Goal: Task Accomplishment & Management: Complete application form

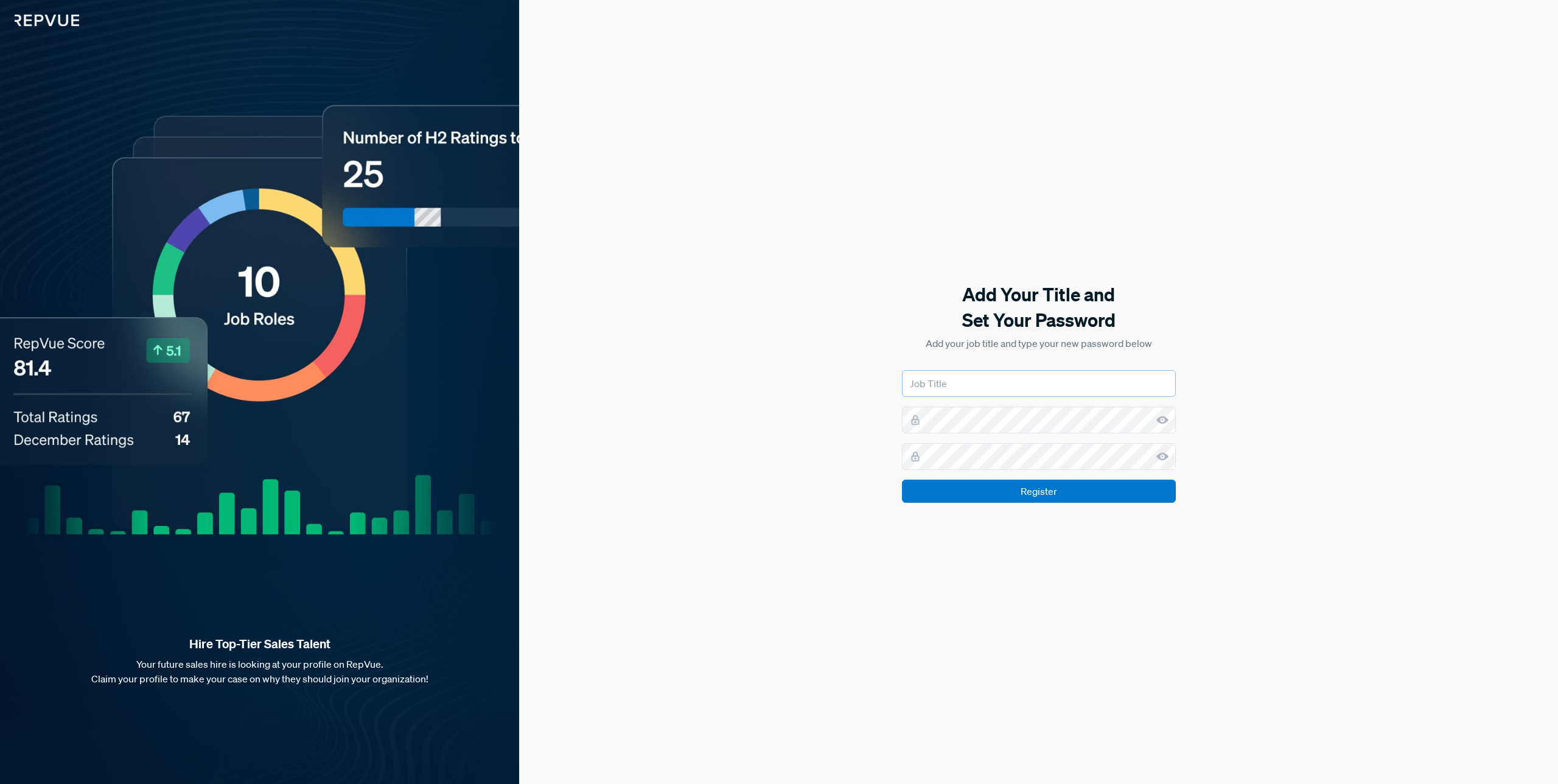
click at [929, 377] on input "text" at bounding box center [1039, 383] width 274 height 27
click at [954, 390] on input "text" at bounding box center [1039, 383] width 274 height 27
click at [961, 386] on input "text" at bounding box center [1039, 383] width 274 height 27
click at [962, 385] on input "text" at bounding box center [1039, 383] width 274 height 27
type input "P"
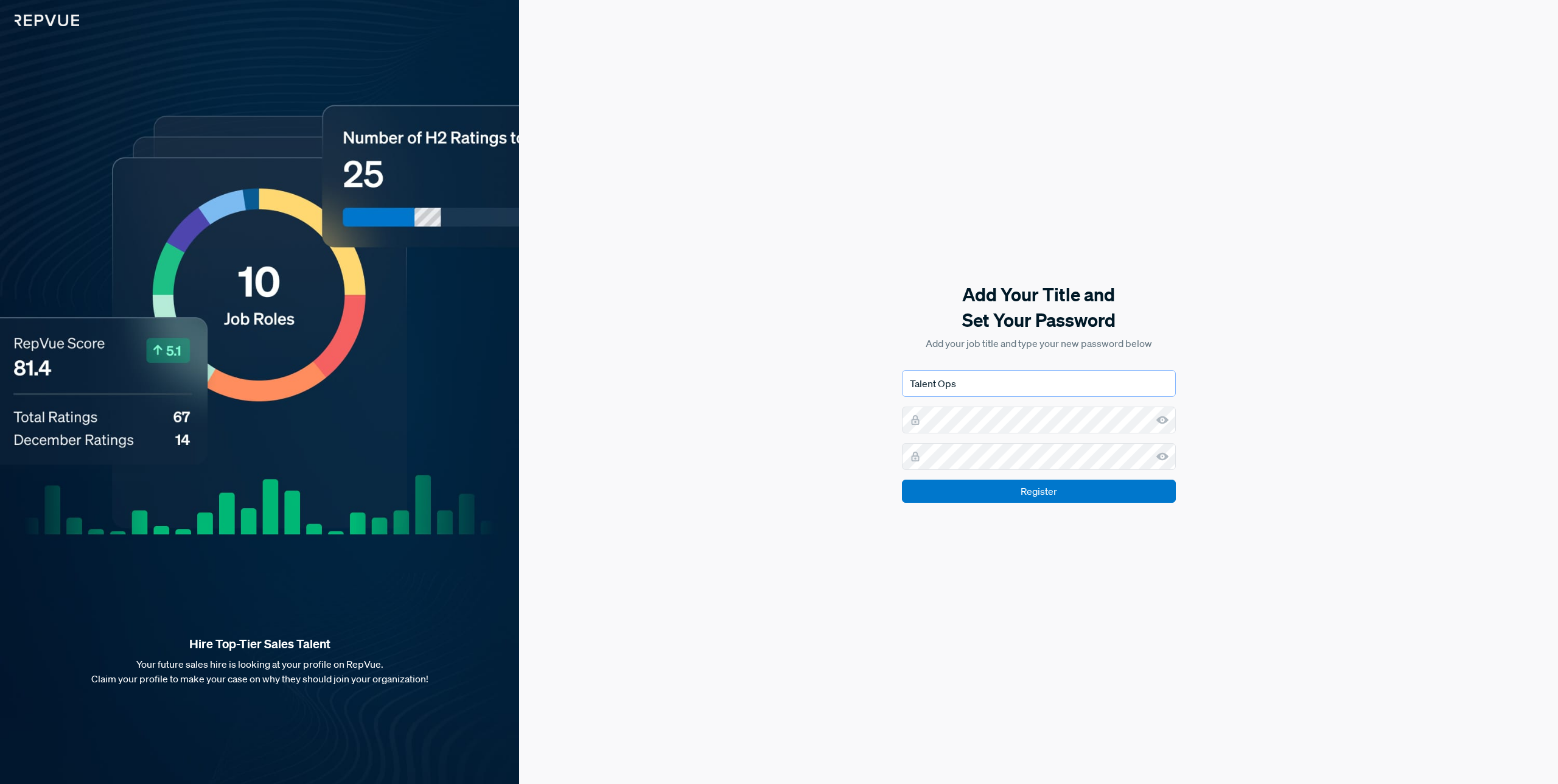
click at [1019, 372] on input "Talent Ops" at bounding box center [1039, 383] width 274 height 27
click at [1024, 375] on input "Talent Ops" at bounding box center [1039, 383] width 274 height 27
click at [975, 387] on input "Talent Ops" at bounding box center [1039, 383] width 274 height 27
type input "Talent Ops Lead"
click at [1031, 486] on input "Register" at bounding box center [1039, 491] width 274 height 23
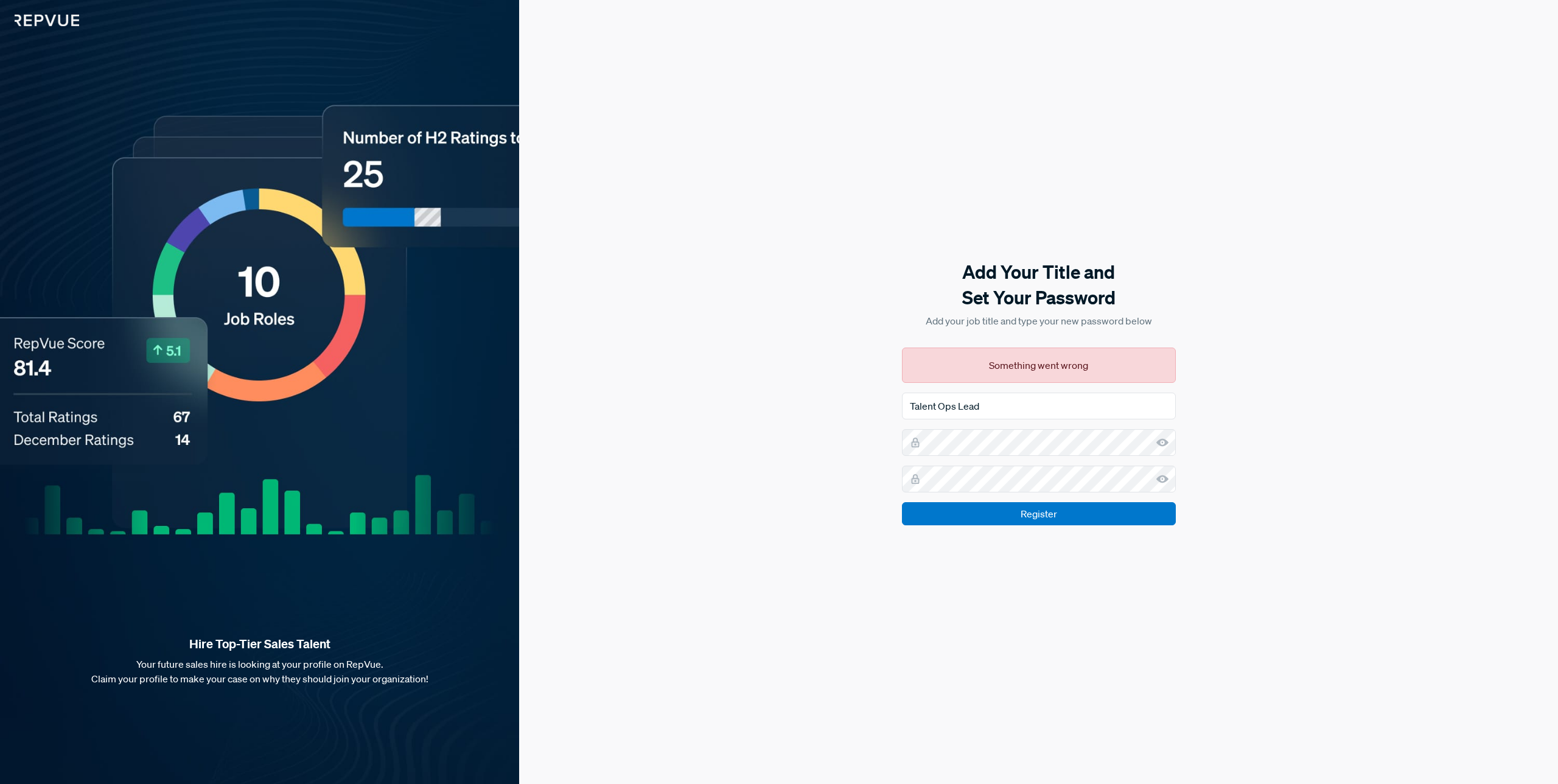
click at [1251, 421] on div "Add Your Title and Set Your Password Add your job title and type your new passw…" at bounding box center [1039, 392] width 1039 height 784
click at [1430, 441] on div "Add Your Title and Set Your Password Add your job title and type your new passw…" at bounding box center [1039, 392] width 1039 height 784
click at [1156, 448] on icon at bounding box center [1162, 442] width 12 height 12
click at [1160, 476] on use at bounding box center [1162, 478] width 12 height 8
drag, startPoint x: 1246, startPoint y: 586, endPoint x: 1232, endPoint y: 577, distance: 16.6
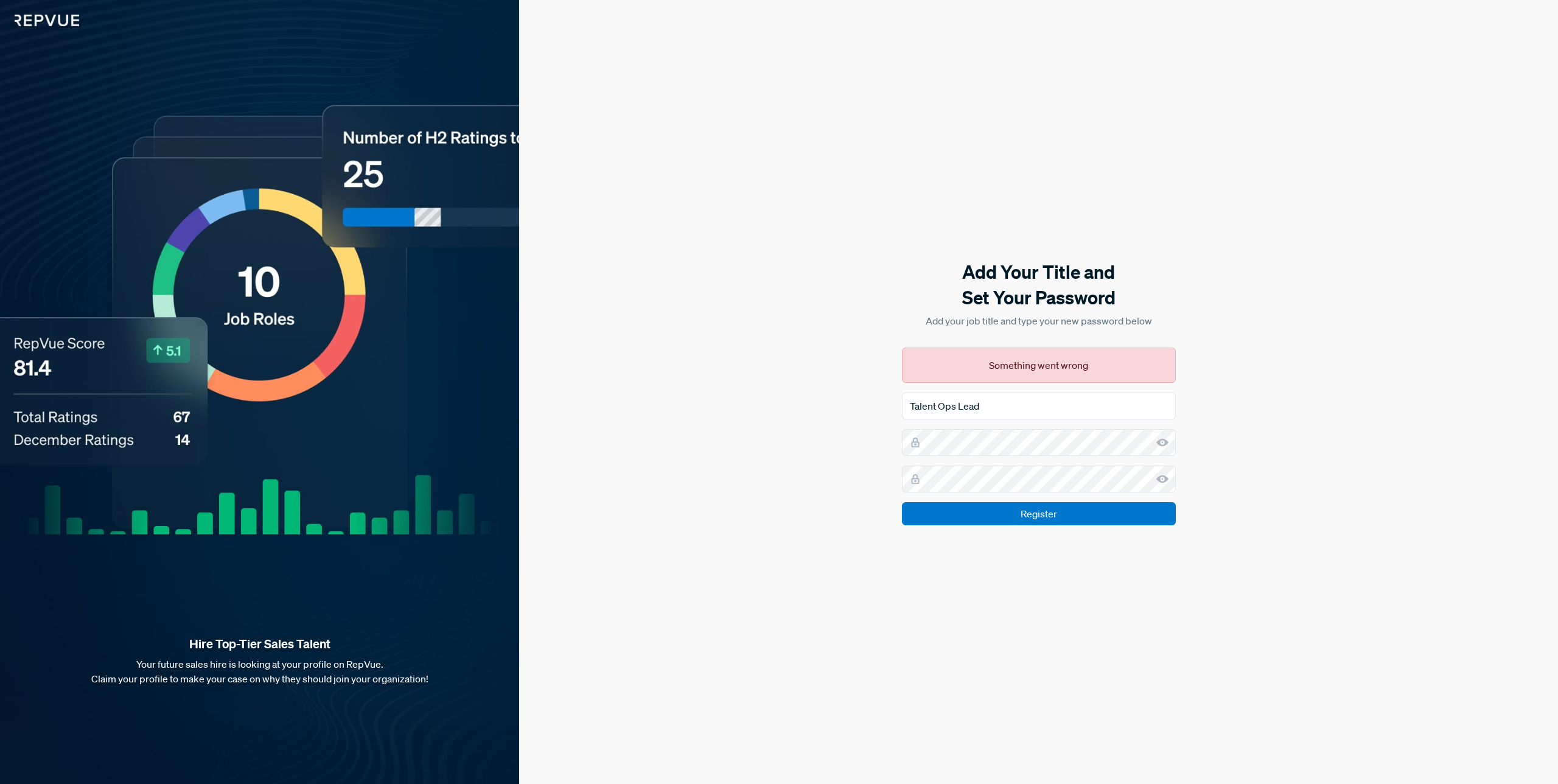
click at [1246, 586] on div "Add Your Title and Set Your Password Add your job title and type your new passw…" at bounding box center [1039, 392] width 1039 height 784
click at [1133, 517] on input "Register" at bounding box center [1039, 513] width 274 height 23
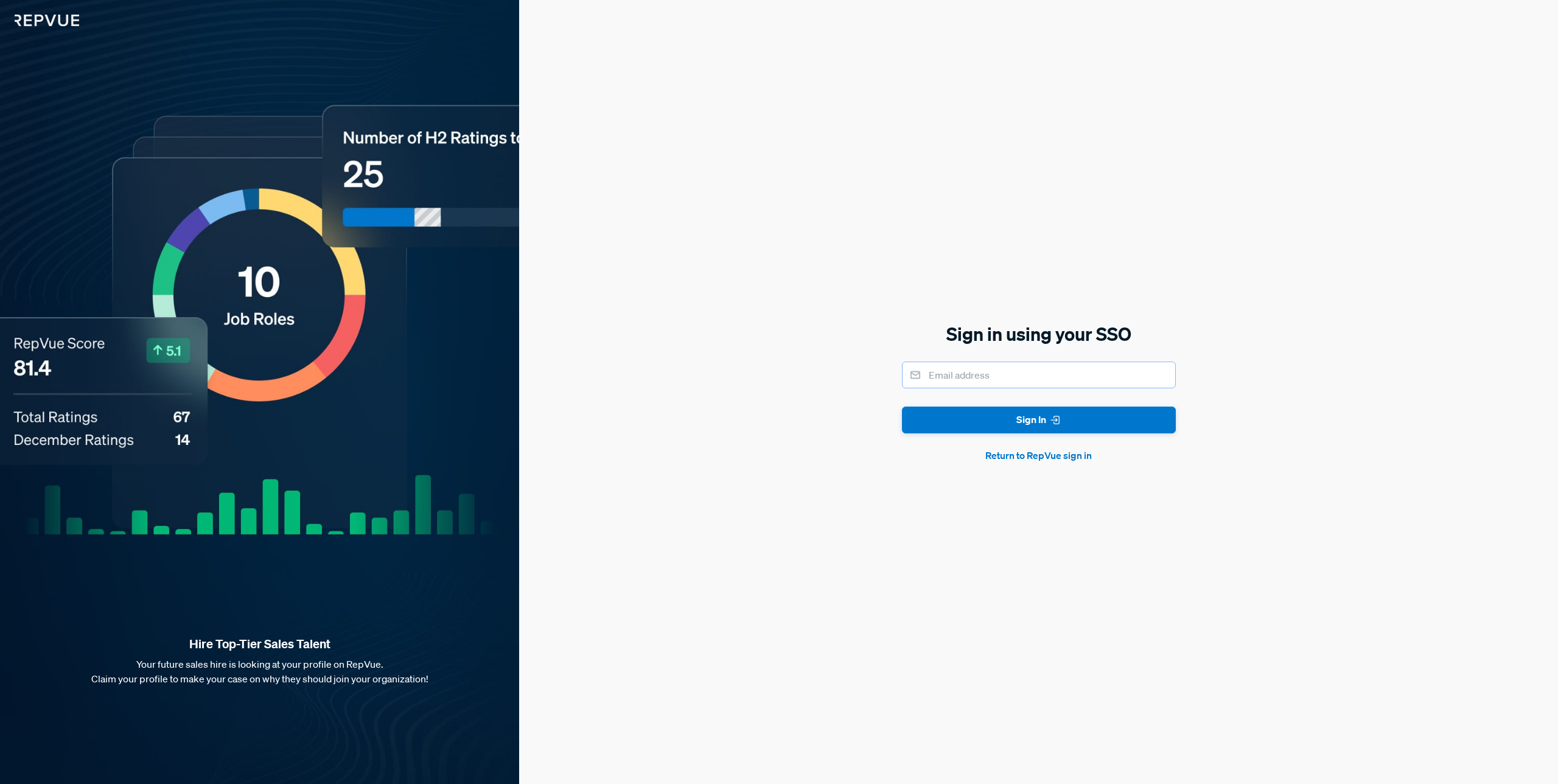
click at [1013, 366] on input "email" at bounding box center [1039, 375] width 274 height 27
type input "[PERSON_NAME][EMAIL_ADDRESS][PERSON_NAME][DOMAIN_NAME]"
click at [1258, 407] on div "Sign in using your SSO [PERSON_NAME][EMAIL_ADDRESS][PERSON_NAME][DOMAIN_NAME] S…" at bounding box center [1039, 392] width 1039 height 784
click at [1078, 418] on button "Sign In" at bounding box center [1039, 421] width 274 height 28
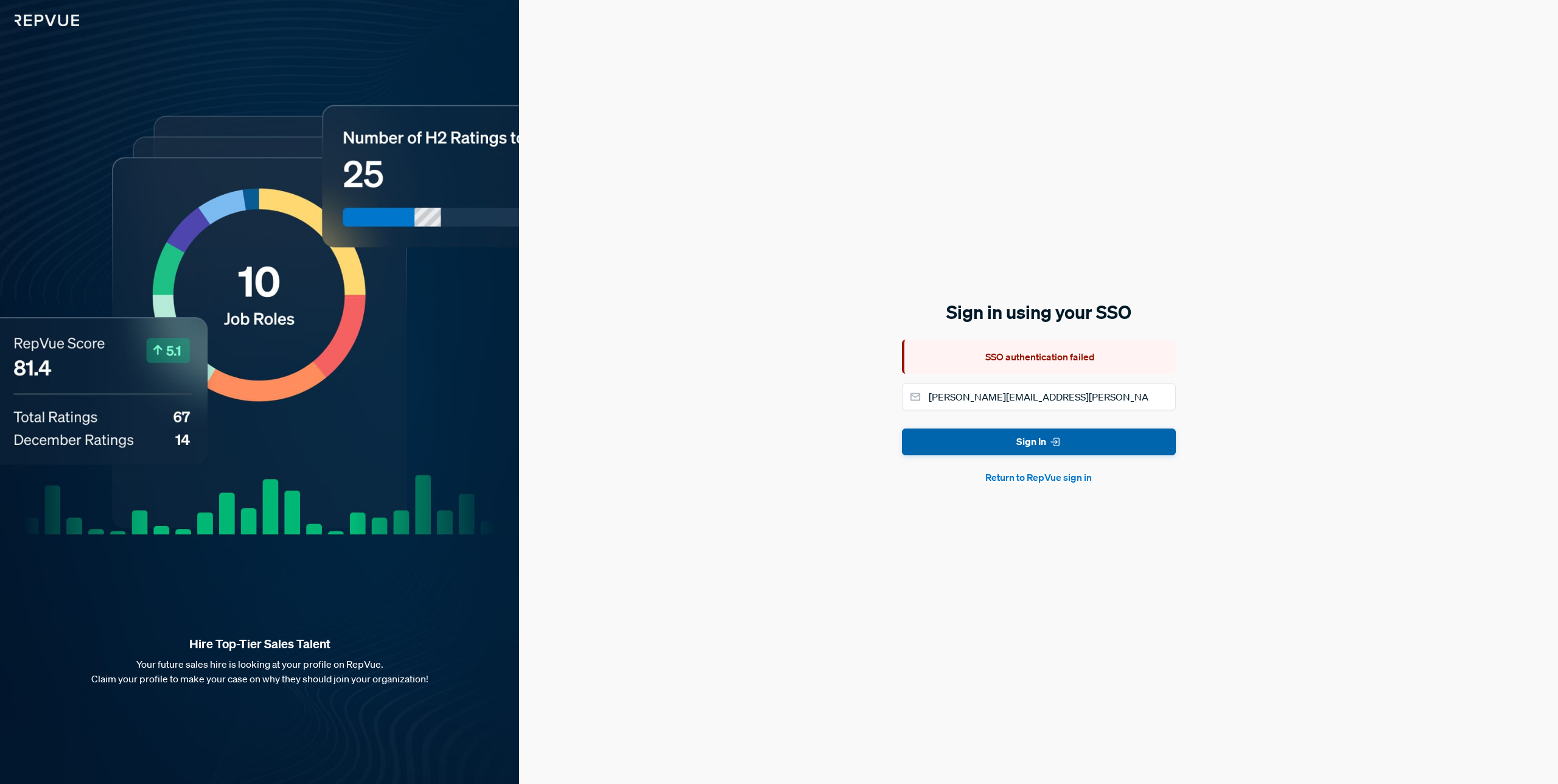
click at [1137, 434] on button "Sign In" at bounding box center [1039, 442] width 274 height 28
click at [1054, 473] on button "Return to RepVue sign in" at bounding box center [1039, 477] width 274 height 15
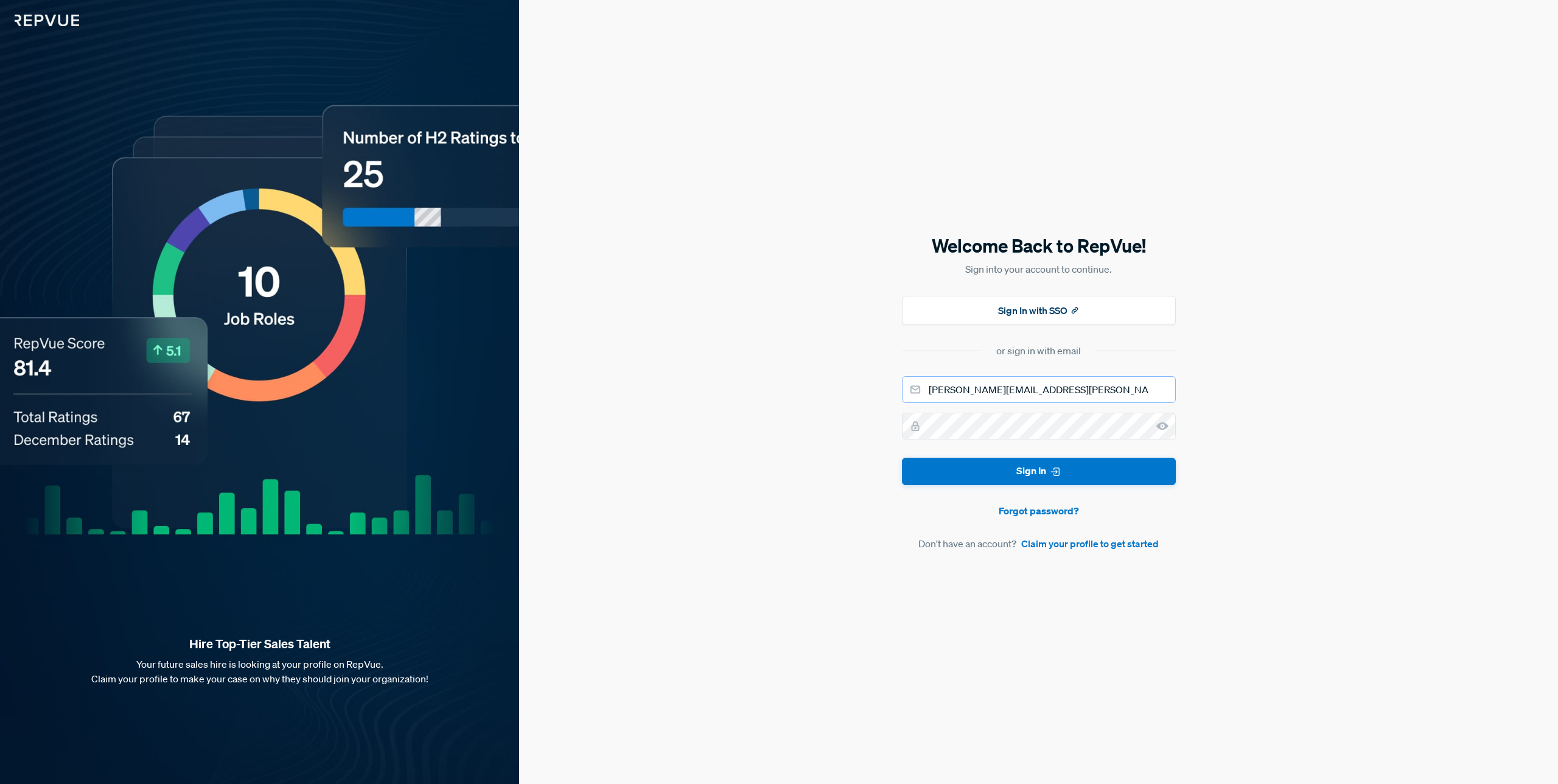
click at [1093, 388] on input "[PERSON_NAME][EMAIL_ADDRESS][PERSON_NAME][DOMAIN_NAME]" at bounding box center [1039, 389] width 274 height 27
click at [1250, 530] on div "Welcome Back to RepVue! Sign into your account to continue. Sign In with SSO or…" at bounding box center [1039, 392] width 1039 height 784
click at [1251, 533] on div "Welcome Back to RepVue! Sign into your account to continue. Sign In with SSO or…" at bounding box center [1039, 392] width 1039 height 784
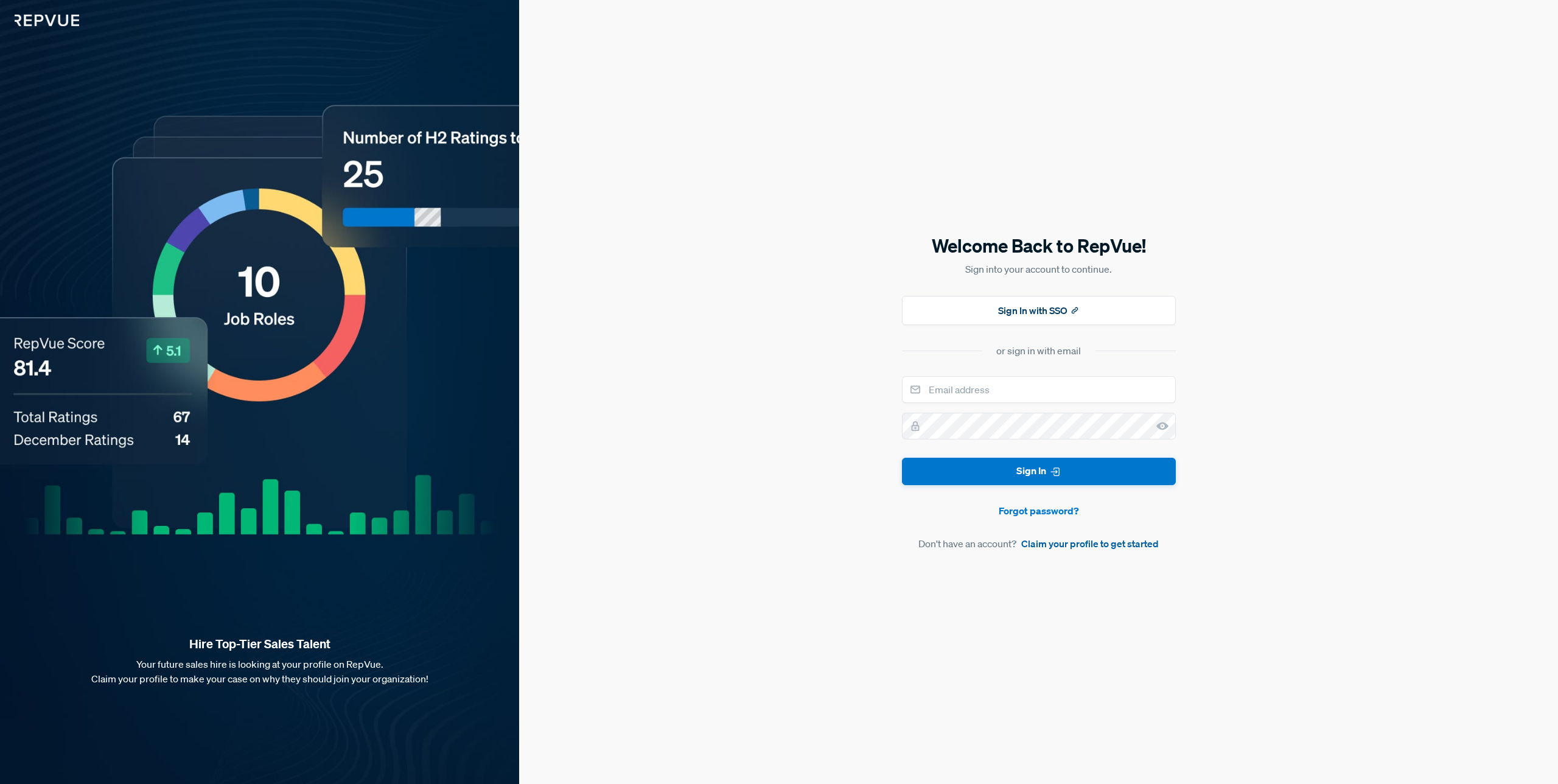
click at [1095, 548] on link "Claim your profile to get started" at bounding box center [1090, 543] width 138 height 15
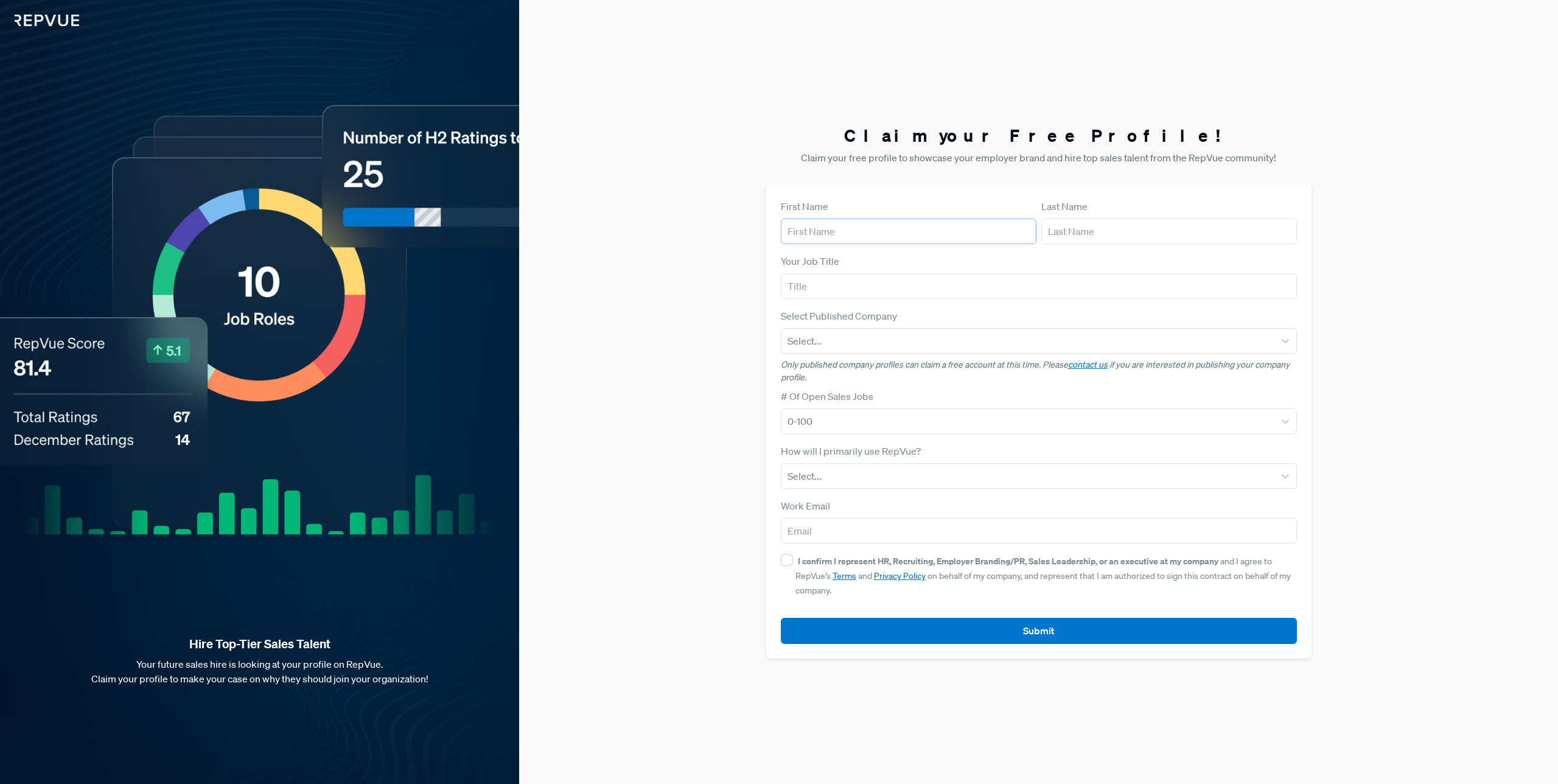
click at [987, 235] on input "text" at bounding box center [908, 231] width 256 height 25
click at [1387, 384] on div "Claim your Free Profile! Claim your free profile to showcase your employer bran…" at bounding box center [1039, 392] width 1039 height 784
drag, startPoint x: 1387, startPoint y: 384, endPoint x: 1103, endPoint y: 304, distance: 295.1
click at [1385, 383] on div "Claim your Free Profile! Claim your free profile to showcase your employer bran…" at bounding box center [1039, 392] width 1039 height 784
click at [953, 274] on input "text" at bounding box center [1038, 285] width 516 height 25
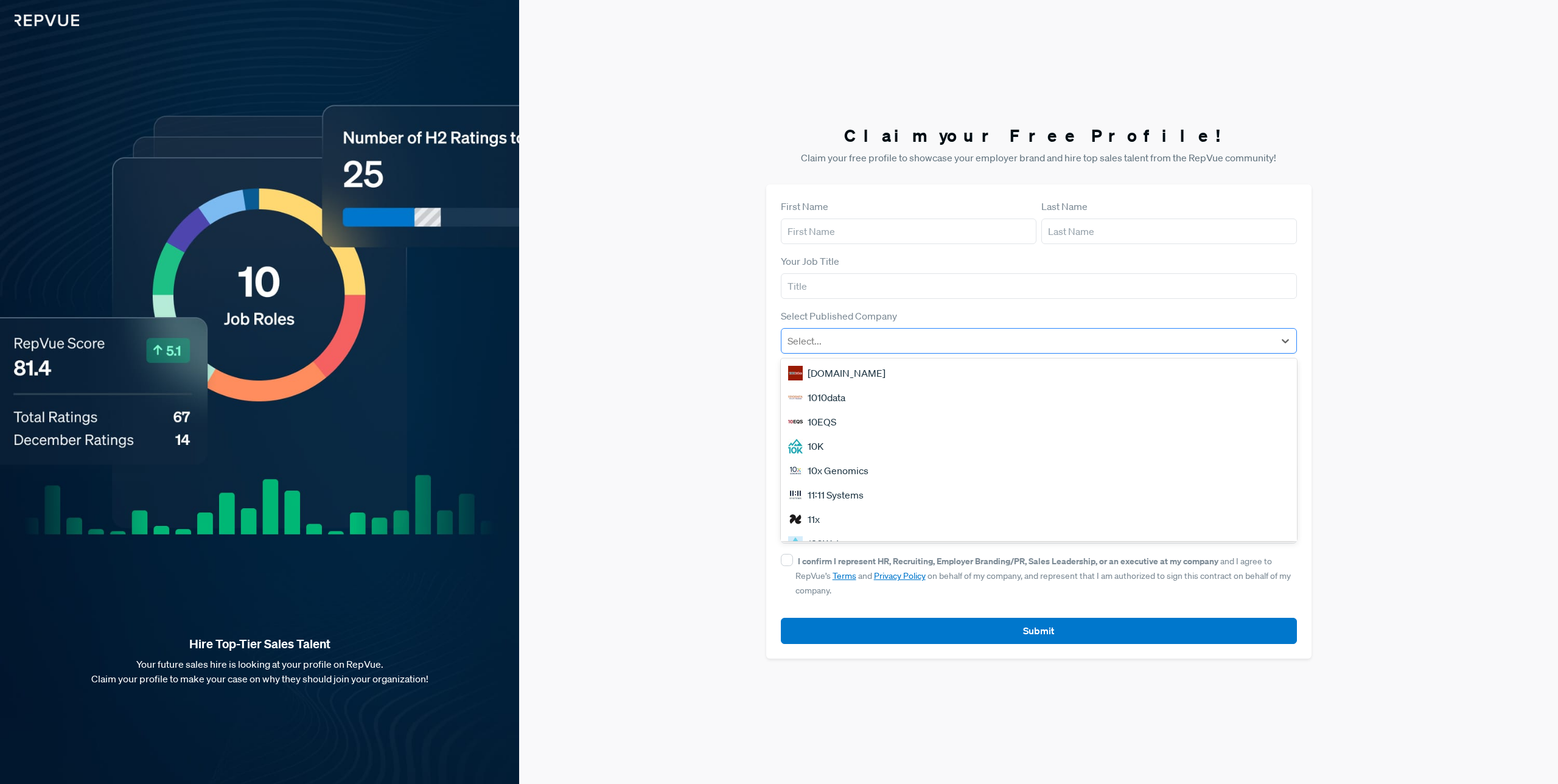
click at [936, 336] on div at bounding box center [1028, 341] width 481 height 17
type input "writer"
click at [911, 366] on div "Writer" at bounding box center [1038, 373] width 516 height 24
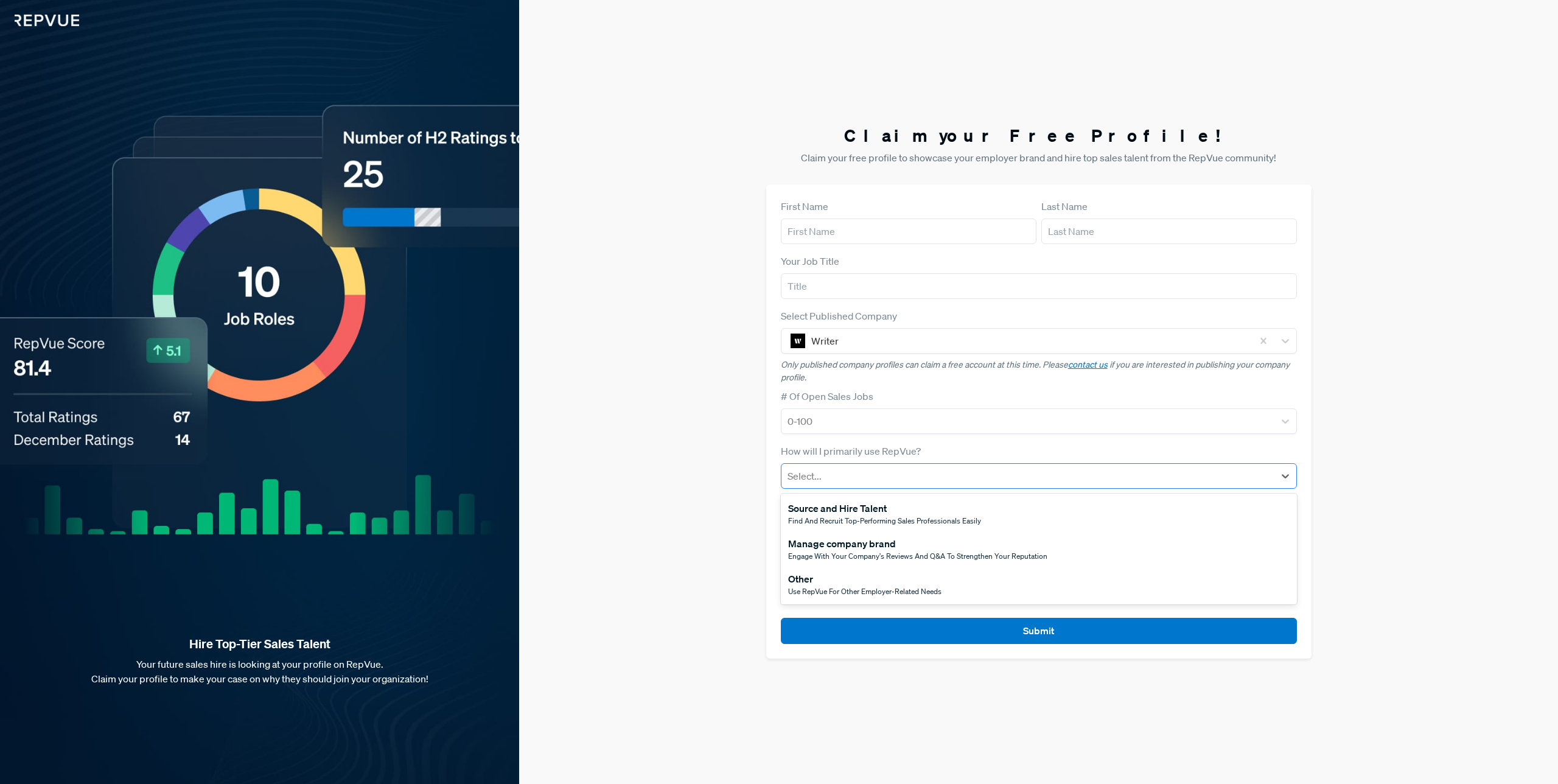
click at [1018, 474] on div at bounding box center [1028, 476] width 481 height 17
click at [1416, 536] on div "Claim your Free Profile! Claim your free profile to showcase your employer bran…" at bounding box center [1039, 392] width 1039 height 784
